Goal: Complete application form

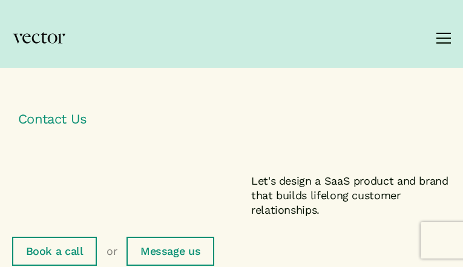
type input "VvKpEUsGPMx"
type input "bPKbBdJEbXuKSNjB"
type input "[EMAIL_ADDRESS][DOMAIN_NAME]"
type input "hYngYAHTMEpAXja"
select select "I have a general query"
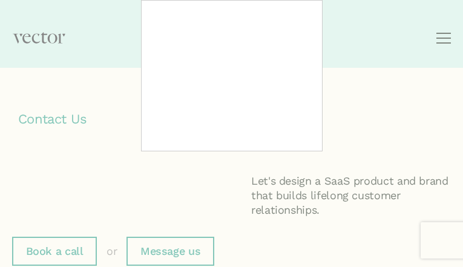
type input "AzftcmwkGLG"
type input "[EMAIL_ADDRESS][DOMAIN_NAME]"
